Goal: Information Seeking & Learning: Learn about a topic

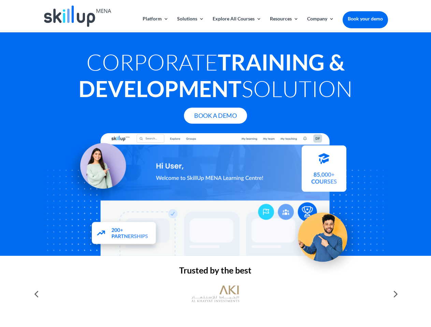
click at [215, 164] on div at bounding box center [215, 194] width 344 height 123
click at [190, 24] on link "Solutions" at bounding box center [190, 24] width 27 height 16
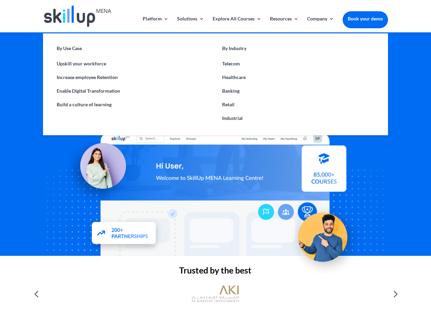
click at [236, 24] on link "Explore All Courses" at bounding box center [236, 24] width 49 height 16
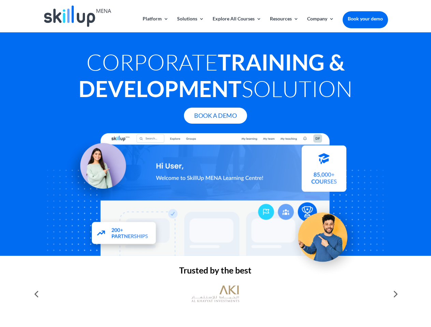
click at [283, 24] on link "Resources" at bounding box center [284, 24] width 29 height 16
click at [320, 24] on link "Company" at bounding box center [320, 24] width 27 height 16
click at [215, 294] on img at bounding box center [215, 294] width 48 height 24
